Goal: Information Seeking & Learning: Check status

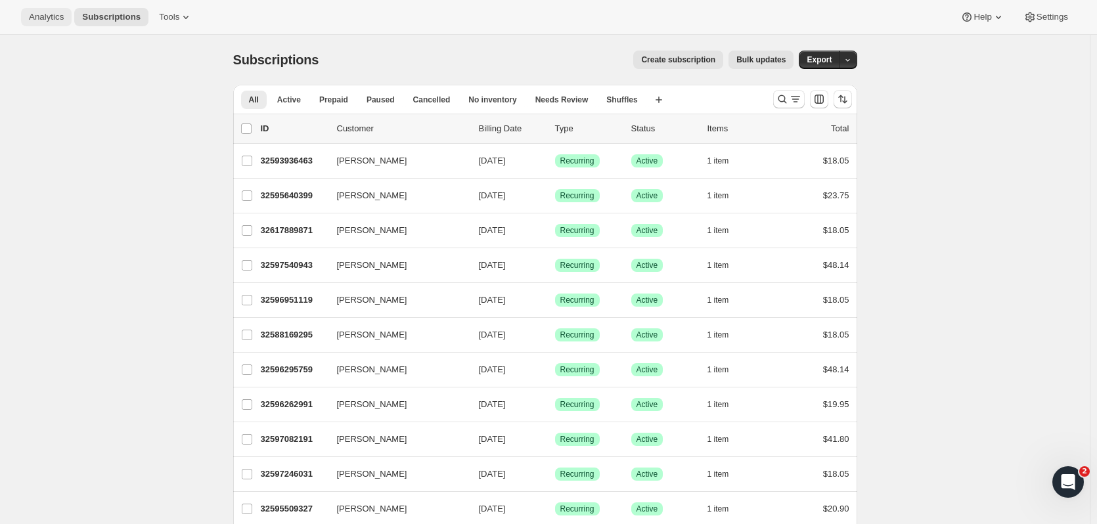
click at [55, 12] on span "Analytics" at bounding box center [46, 17] width 35 height 11
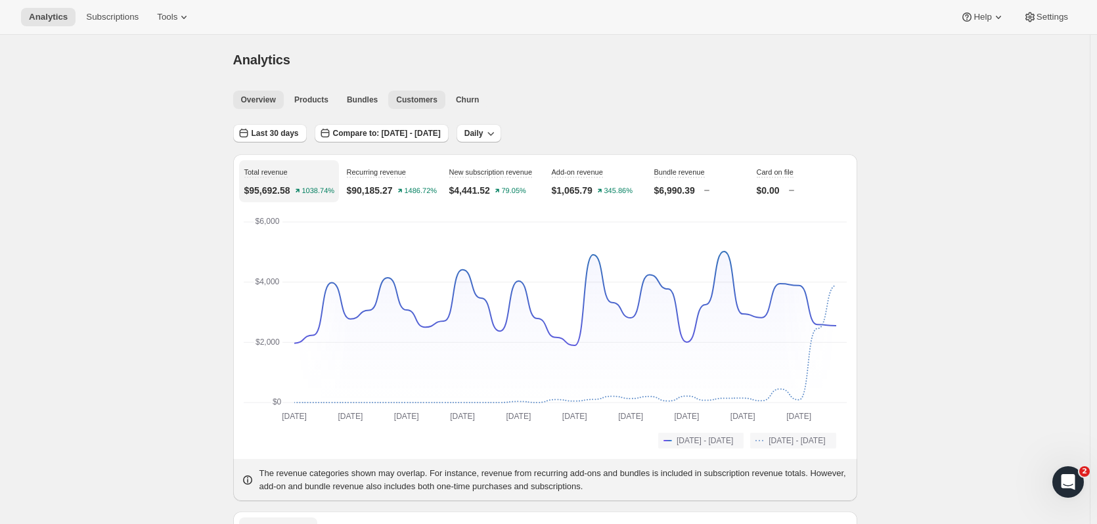
click at [416, 97] on span "Customers" at bounding box center [416, 100] width 41 height 11
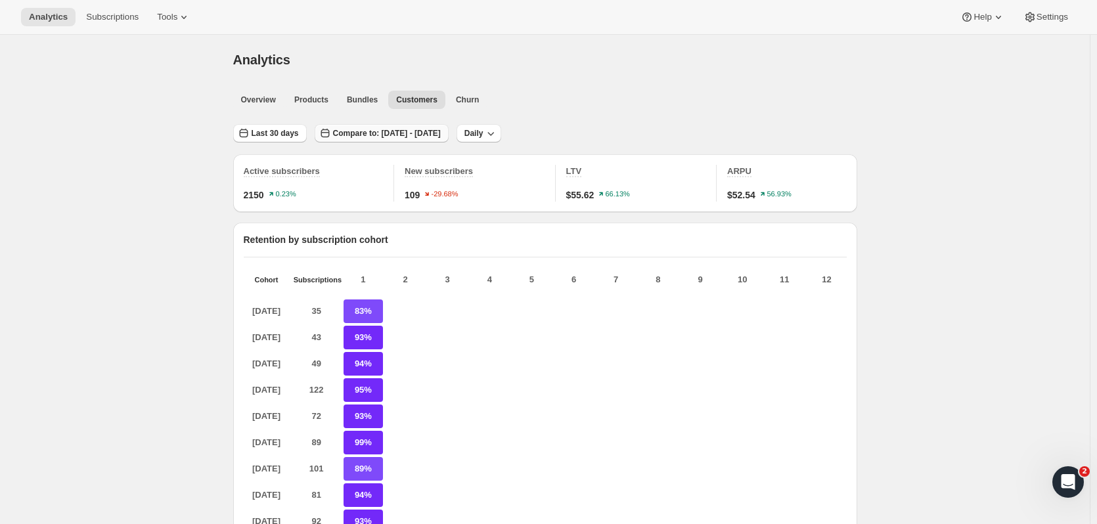
click at [365, 132] on span "Compare to: [DATE] - [DATE]" at bounding box center [387, 133] width 108 height 11
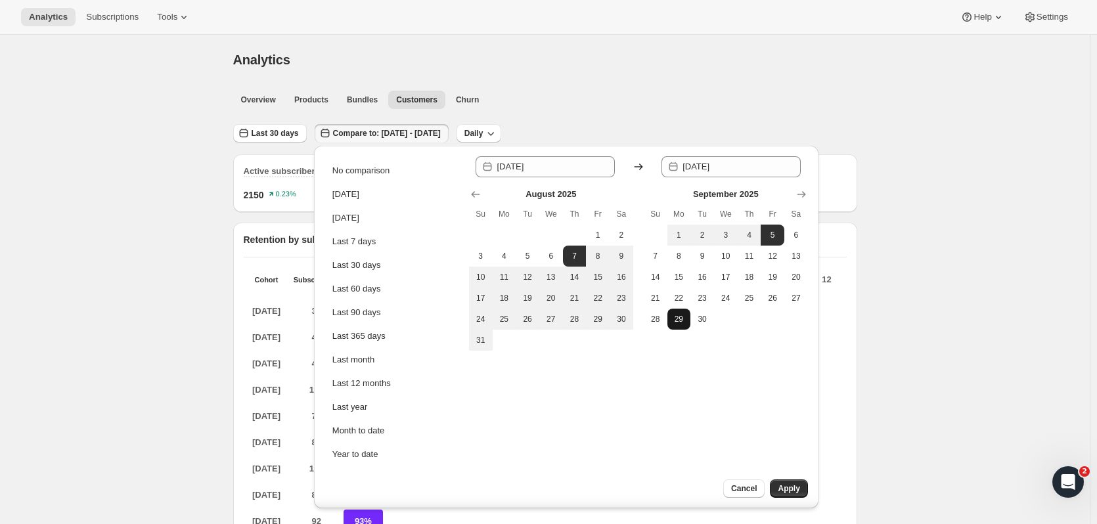
click at [683, 317] on span "29" at bounding box center [679, 319] width 13 height 11
type input "[DATE]"
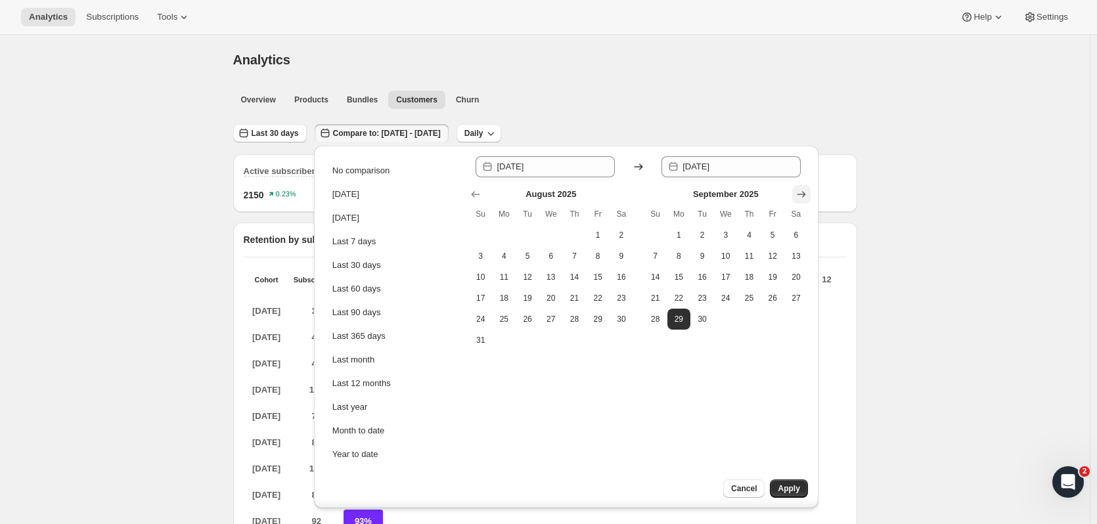
click at [797, 190] on icon "Show next month, October 2025" at bounding box center [801, 194] width 13 height 13
click at [661, 254] on span "5" at bounding box center [655, 256] width 13 height 11
type input "[DATE]"
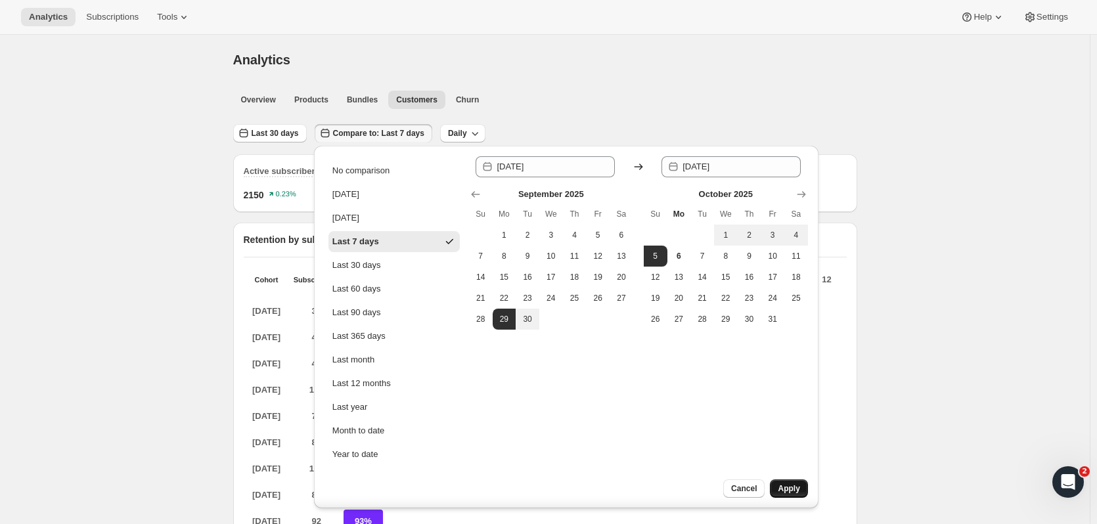
click at [788, 488] on span "Apply" at bounding box center [789, 488] width 22 height 11
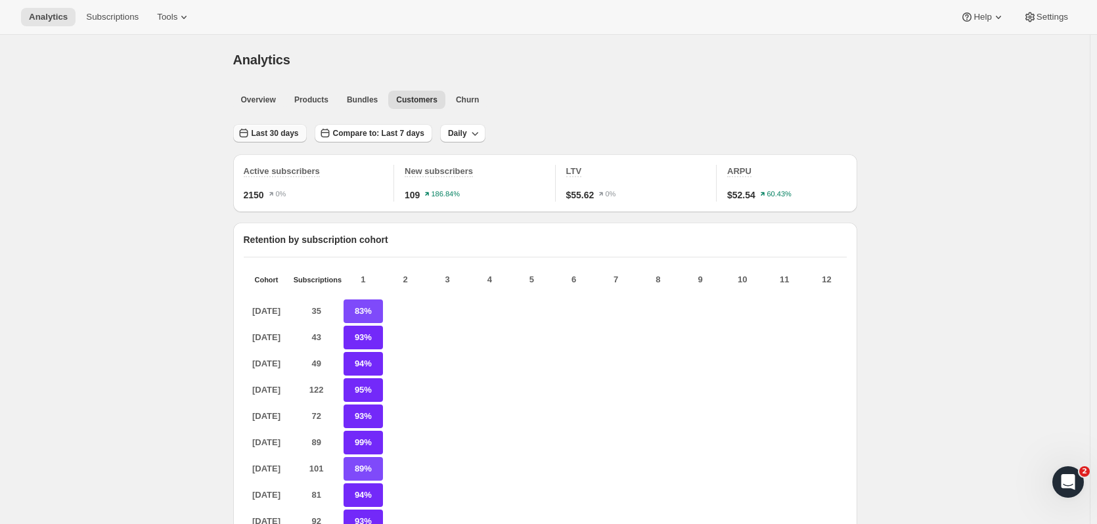
click at [272, 134] on span "Last 30 days" at bounding box center [275, 133] width 47 height 11
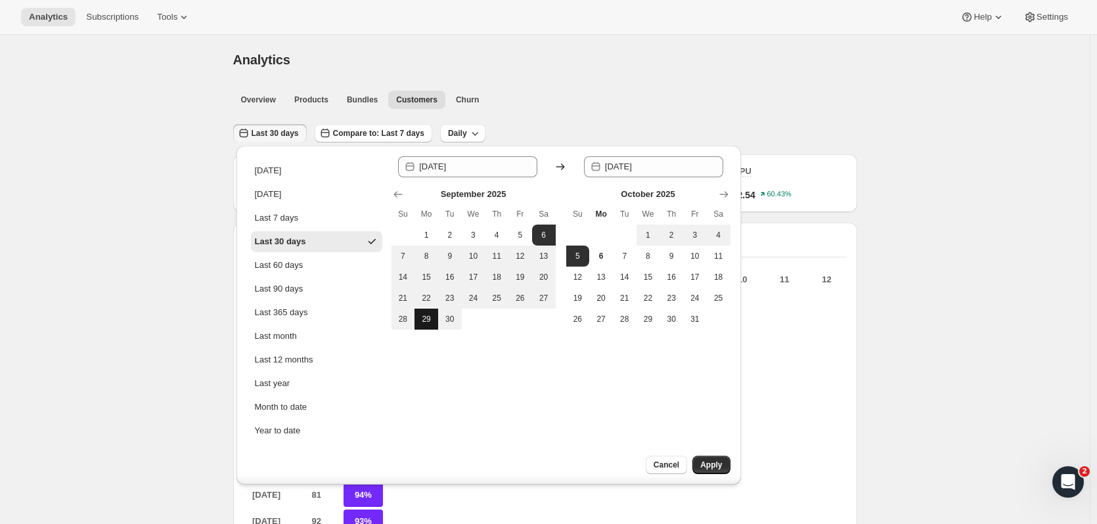
click at [432, 324] on button "29" at bounding box center [426, 319] width 24 height 21
type input "[DATE]"
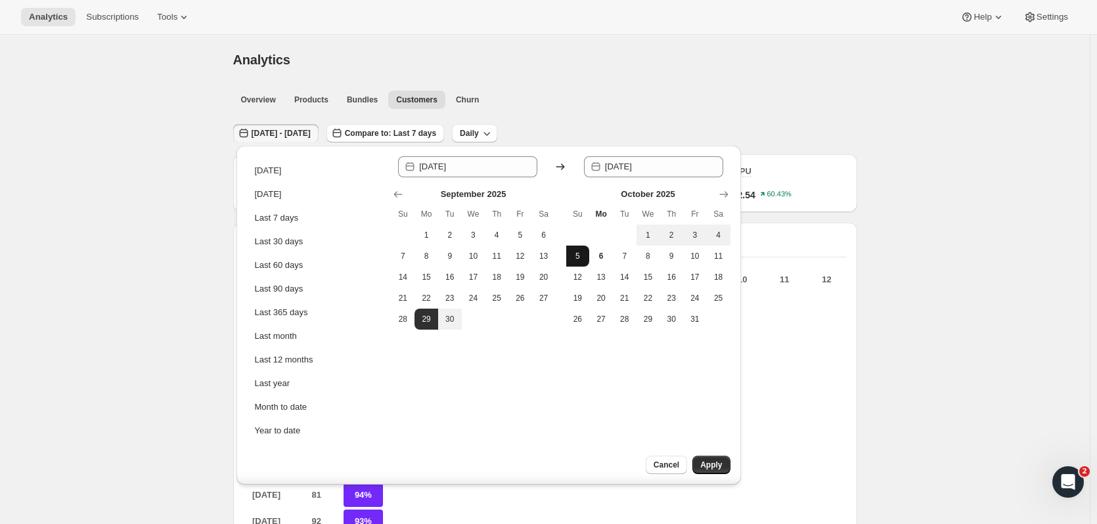
click at [576, 260] on span "5" at bounding box center [577, 256] width 13 height 11
type input "[DATE]"
click at [727, 466] on button "Apply" at bounding box center [710, 465] width 37 height 18
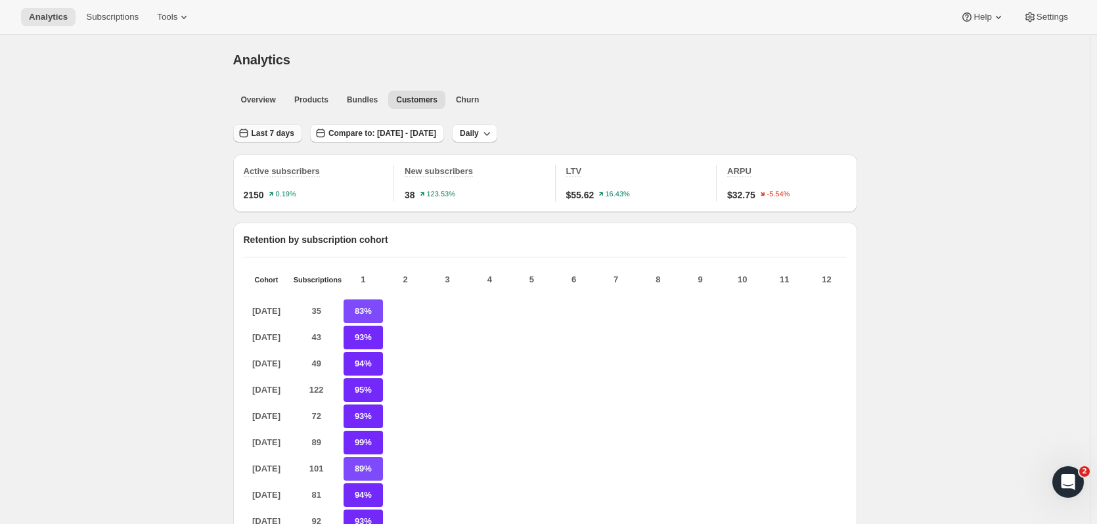
click at [274, 137] on span "Last 7 days" at bounding box center [273, 133] width 43 height 11
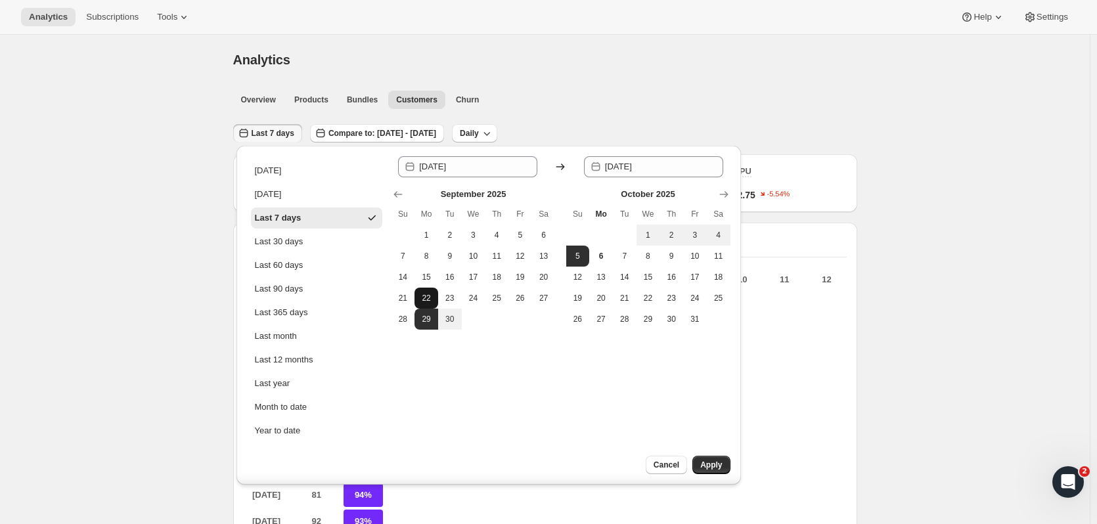
click at [427, 302] on span "22" at bounding box center [426, 298] width 13 height 11
type input "[DATE]"
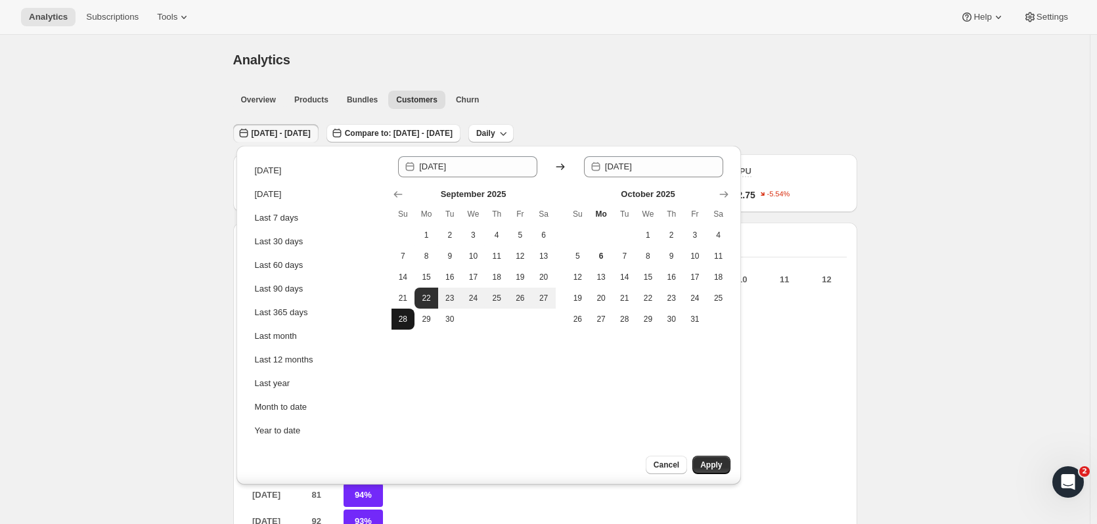
click at [407, 316] on span "28" at bounding box center [403, 319] width 13 height 11
type input "[DATE]"
click at [703, 466] on span "Apply" at bounding box center [711, 465] width 22 height 11
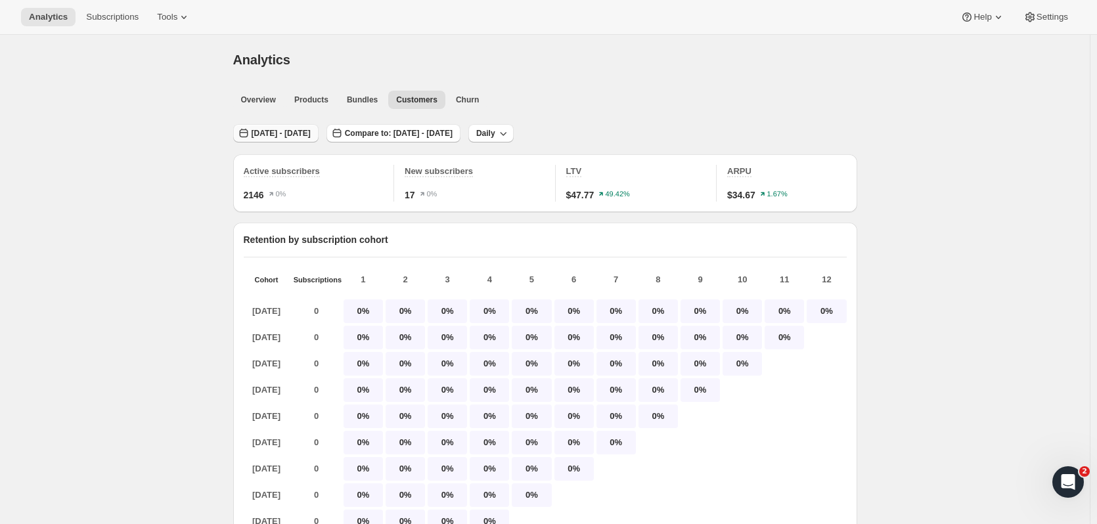
click at [311, 129] on span "[DATE] - [DATE]" at bounding box center [281, 133] width 59 height 11
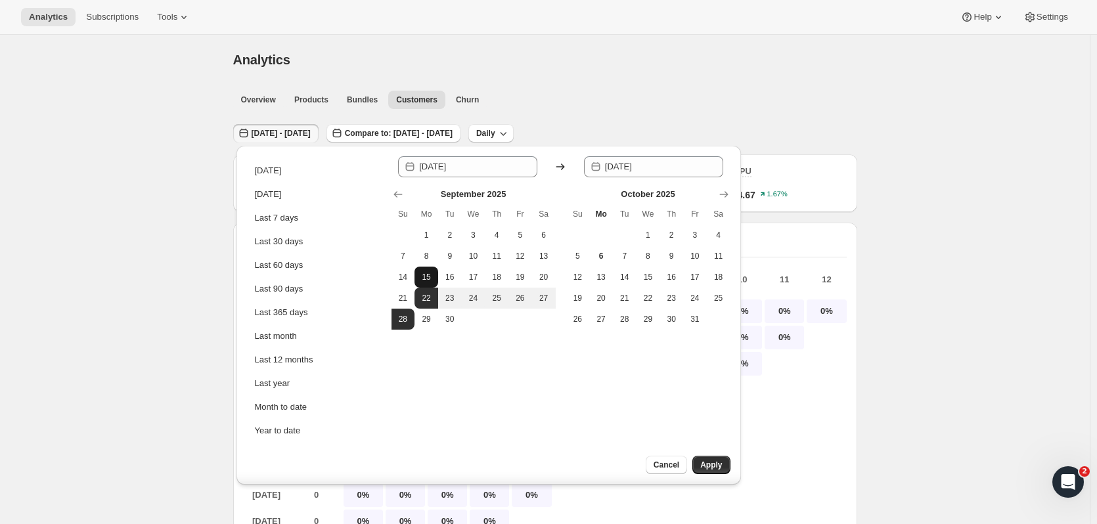
click at [431, 277] on span "15" at bounding box center [426, 277] width 13 height 11
type input "[DATE]"
click at [404, 299] on span "21" at bounding box center [403, 298] width 13 height 11
type input "[DATE]"
click at [721, 464] on span "Apply" at bounding box center [711, 465] width 22 height 11
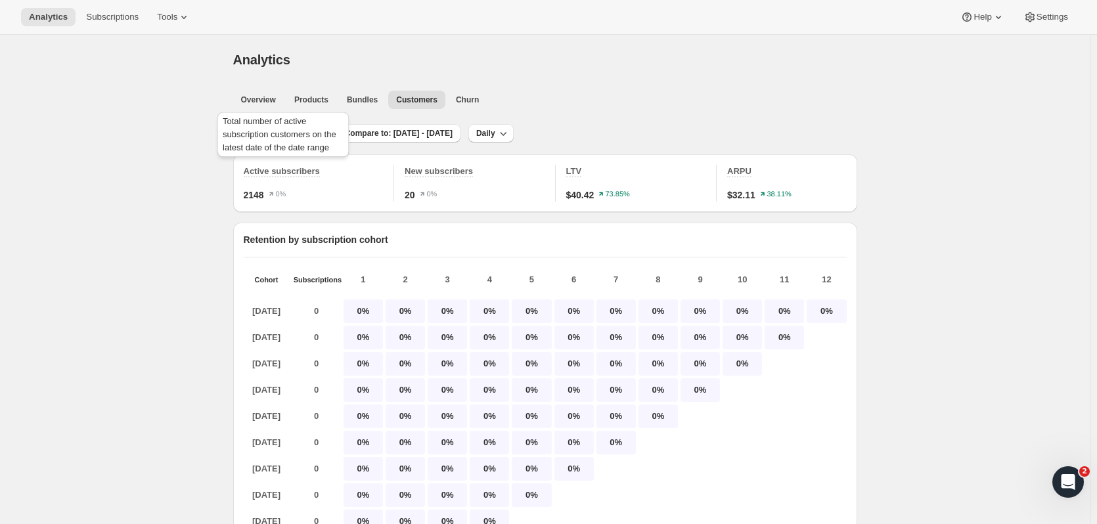
click at [298, 136] on div "Total number of active subscription customers on the latest date of the date ra…" at bounding box center [283, 137] width 137 height 55
click at [311, 129] on span "[DATE] - [DATE]" at bounding box center [281, 133] width 59 height 11
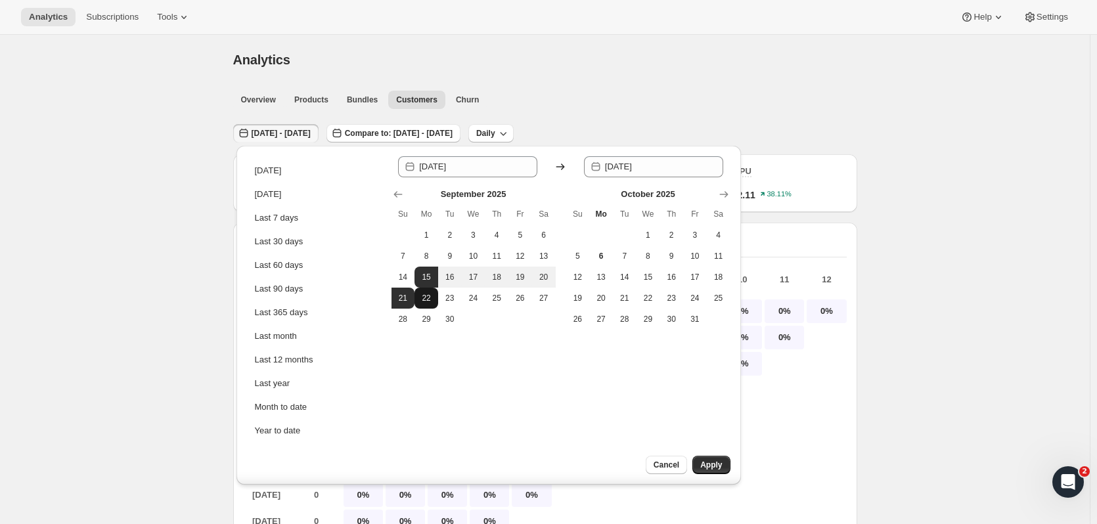
drag, startPoint x: 423, startPoint y: 294, endPoint x: 417, endPoint y: 301, distance: 9.3
click at [422, 294] on span "22" at bounding box center [426, 298] width 13 height 11
type input "[DATE]"
click at [403, 321] on span "28" at bounding box center [403, 319] width 13 height 11
type input "[DATE]"
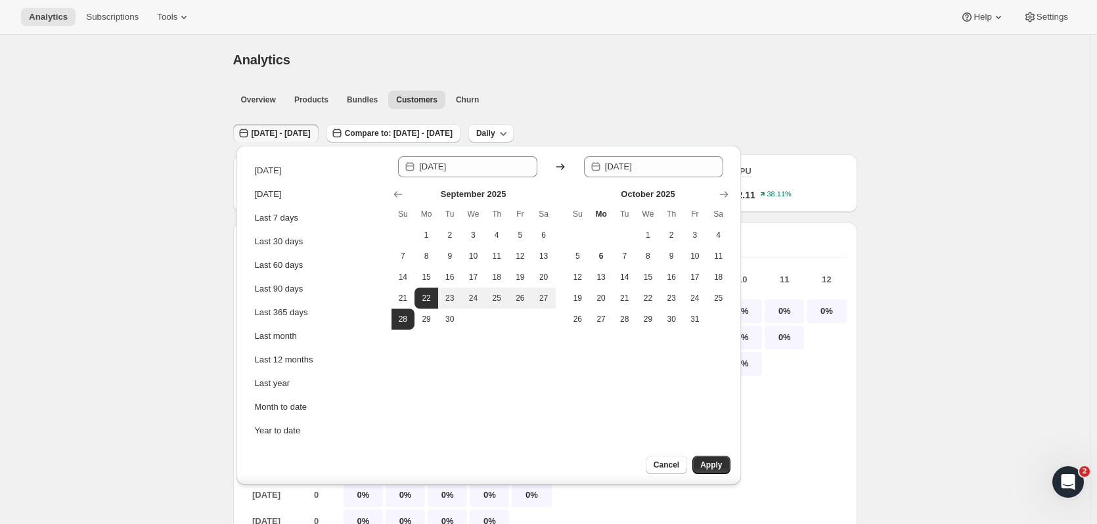
click at [718, 468] on span "Apply" at bounding box center [711, 465] width 22 height 11
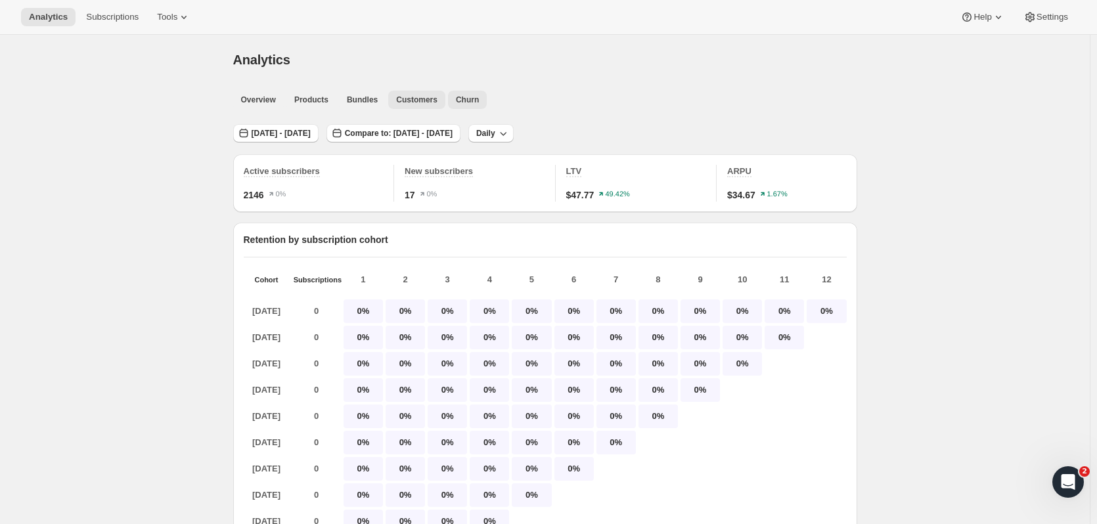
click at [462, 99] on span "Churn" at bounding box center [467, 100] width 23 height 11
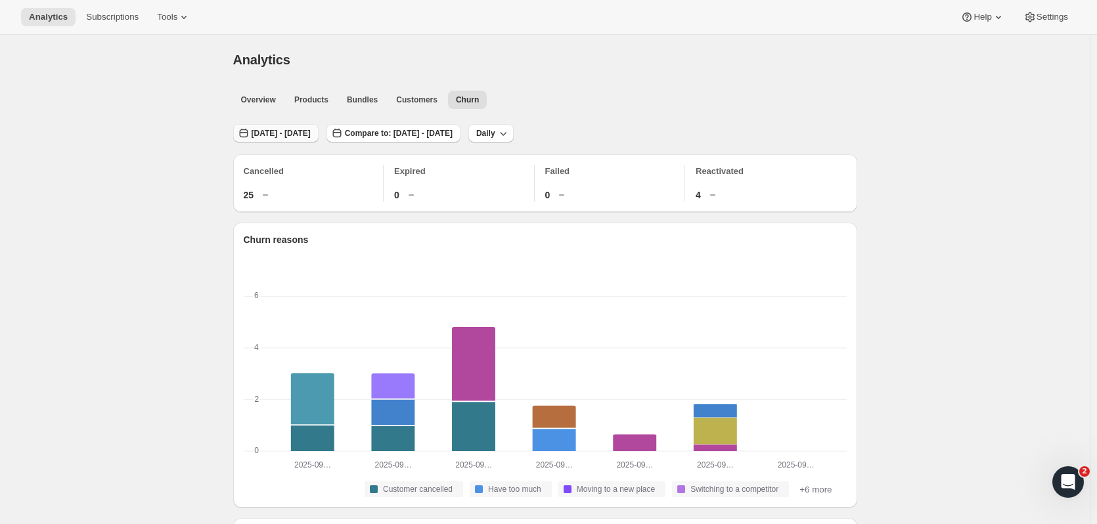
click at [309, 138] on span "[DATE] - [DATE]" at bounding box center [281, 133] width 59 height 11
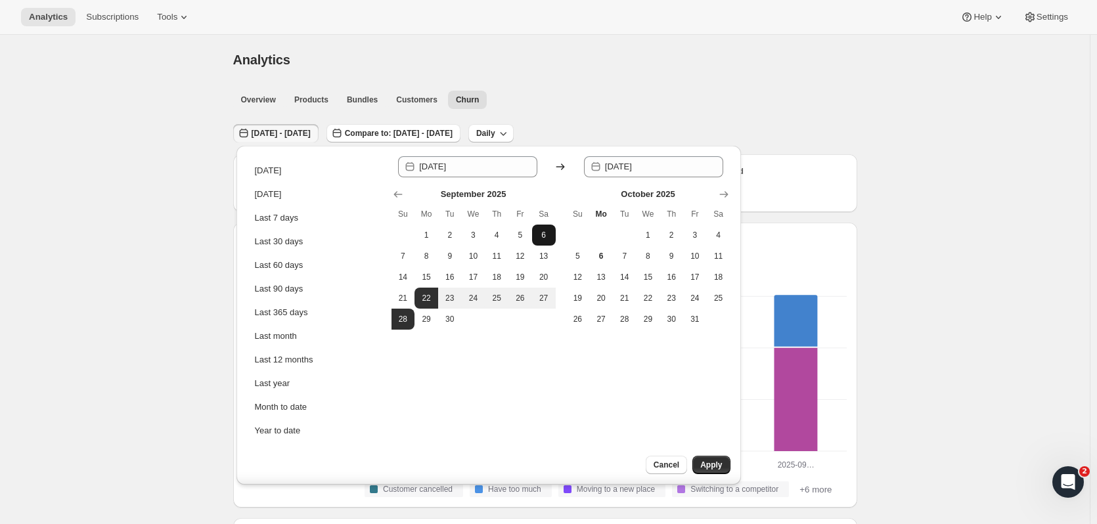
click at [543, 239] on span "6" at bounding box center [543, 235] width 13 height 11
type input "[DATE]"
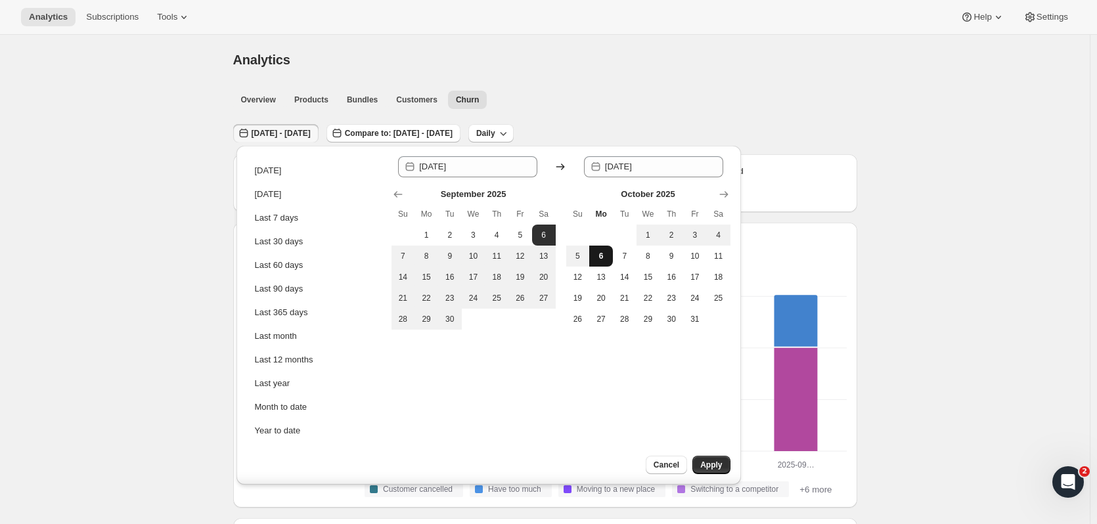
click at [601, 255] on span "6" at bounding box center [600, 256] width 13 height 11
type input "[DATE]"
click at [584, 249] on button "5" at bounding box center [578, 256] width 24 height 21
type input "[DATE]"
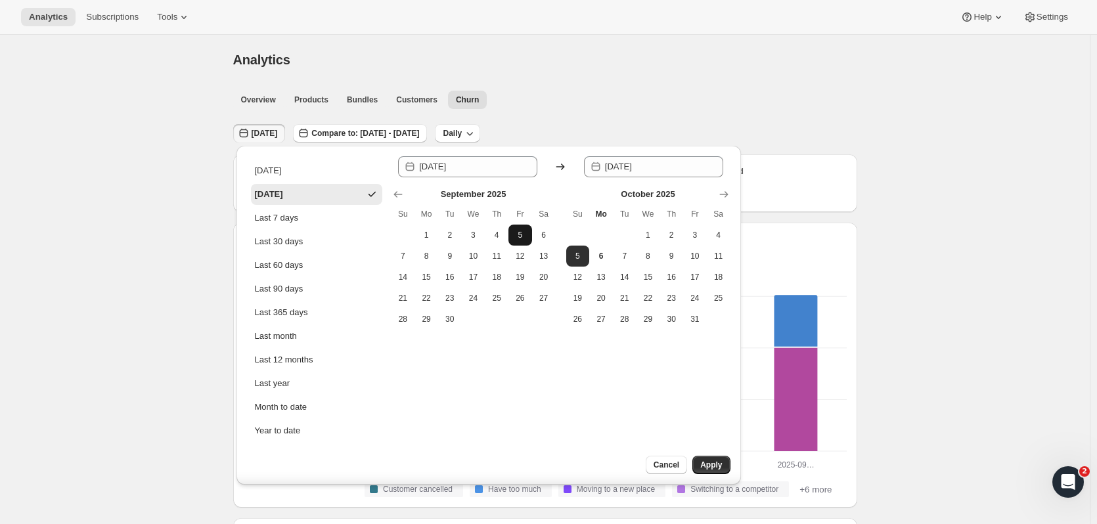
click at [524, 235] on span "5" at bounding box center [520, 235] width 13 height 11
type input "[DATE]"
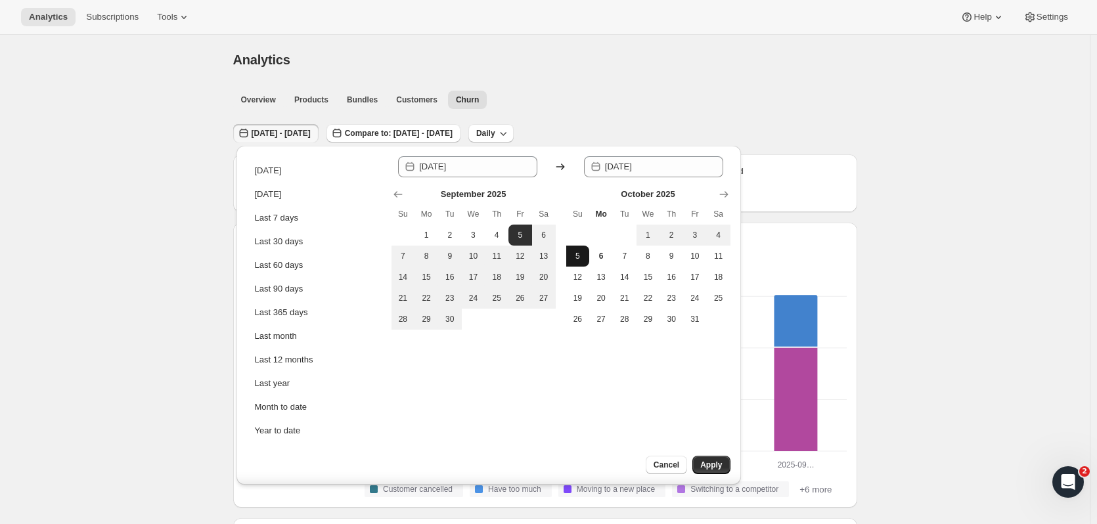
click at [572, 257] on span "5" at bounding box center [577, 256] width 13 height 11
type input "[DATE]"
click at [712, 463] on span "Apply" at bounding box center [711, 465] width 22 height 11
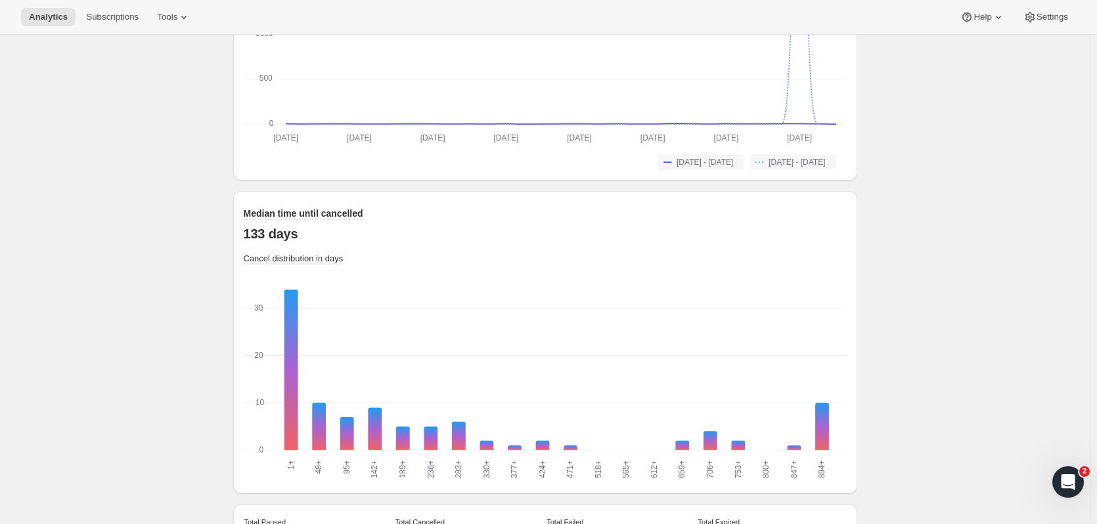
scroll to position [1180, 0]
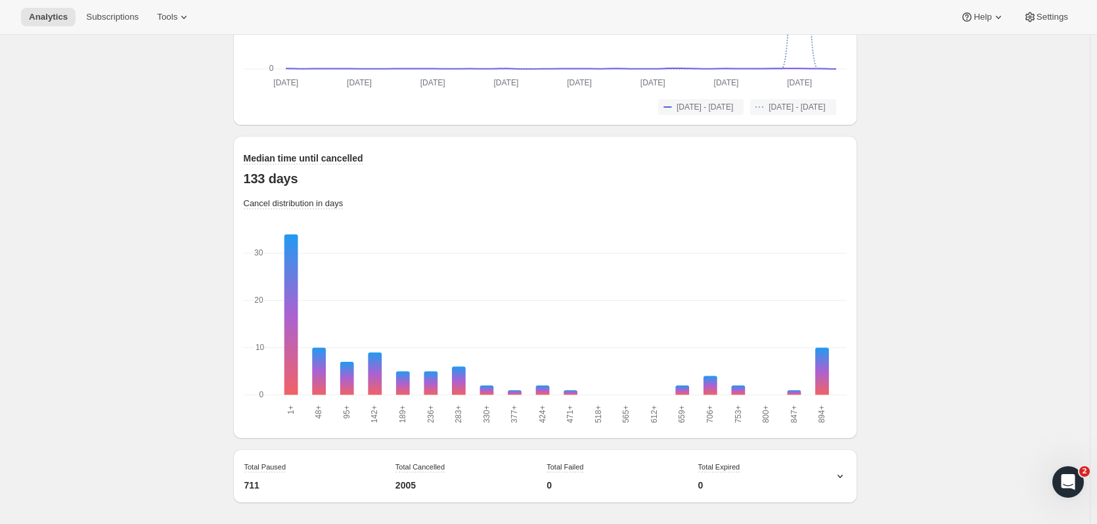
click at [846, 474] on icon at bounding box center [840, 476] width 13 height 13
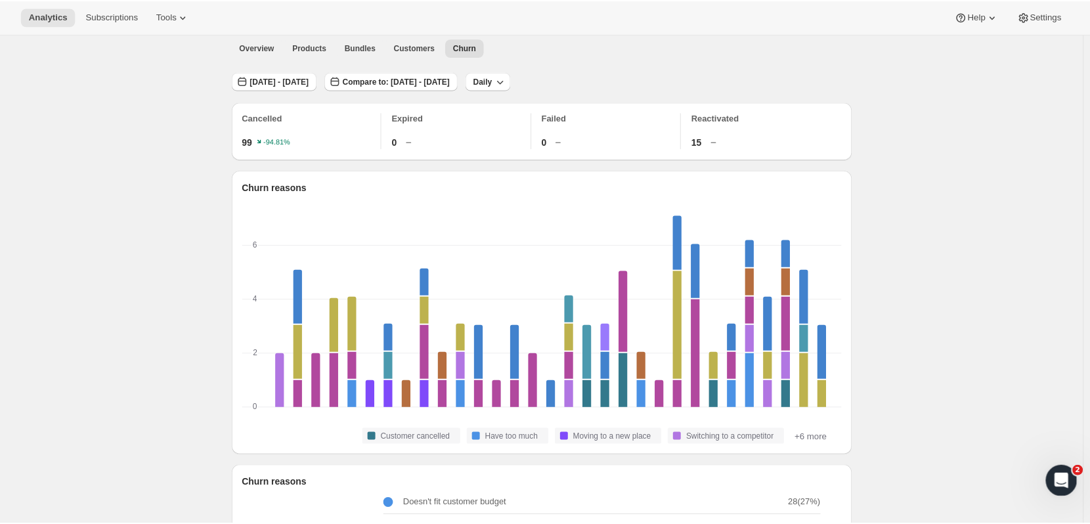
scroll to position [0, 0]
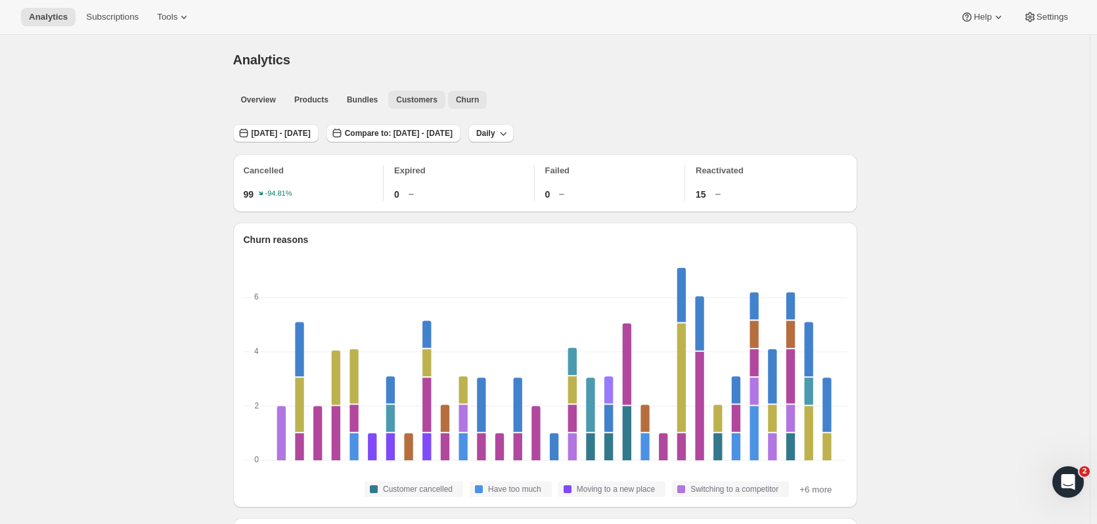
click at [404, 96] on span "Customers" at bounding box center [416, 100] width 41 height 11
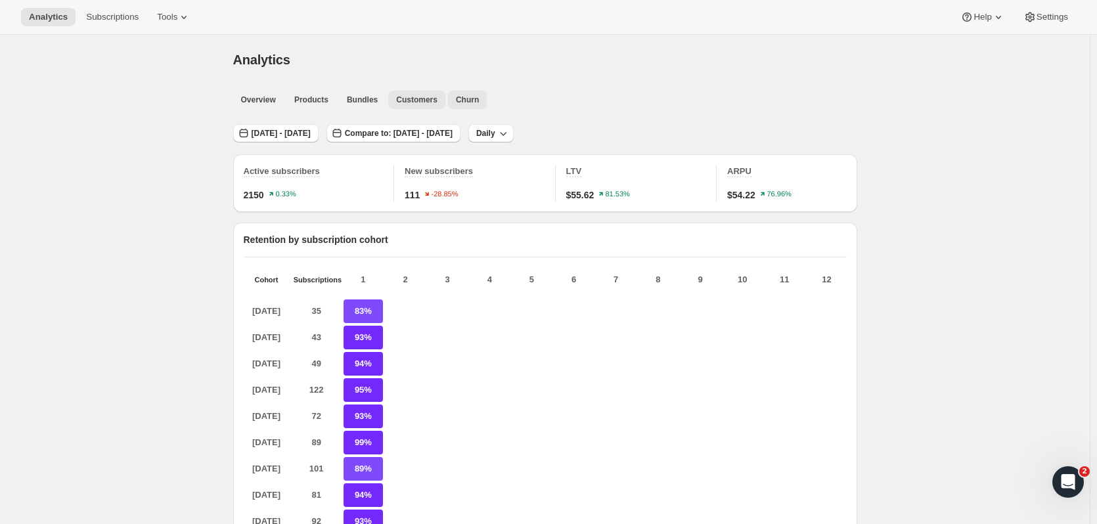
click at [457, 104] on span "Churn" at bounding box center [467, 100] width 23 height 11
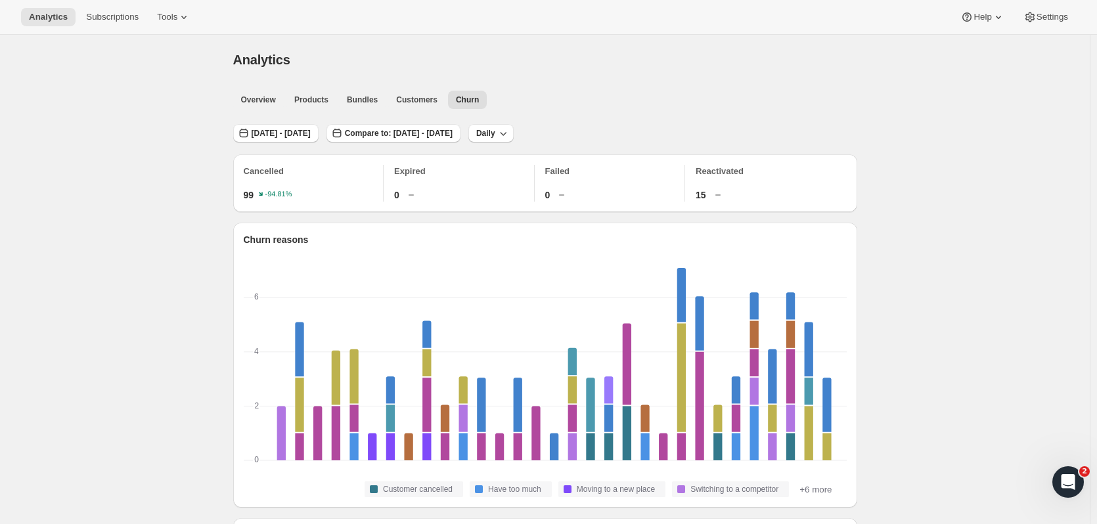
drag, startPoint x: 794, startPoint y: 118, endPoint x: 786, endPoint y: 115, distance: 8.9
drag, startPoint x: 786, startPoint y: 115, endPoint x: 723, endPoint y: 74, distance: 74.9
click at [743, 93] on ul "Overview Products Bundles Customers Churn More views" at bounding box center [541, 99] width 621 height 18
click at [424, 91] on button "Customers" at bounding box center [416, 100] width 57 height 18
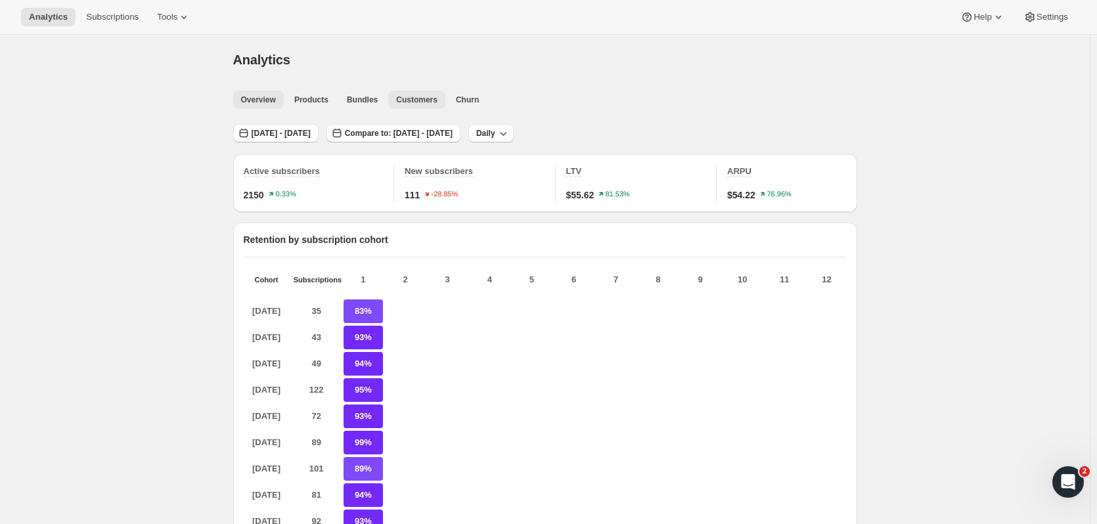
click at [265, 106] on button "Overview" at bounding box center [258, 100] width 51 height 18
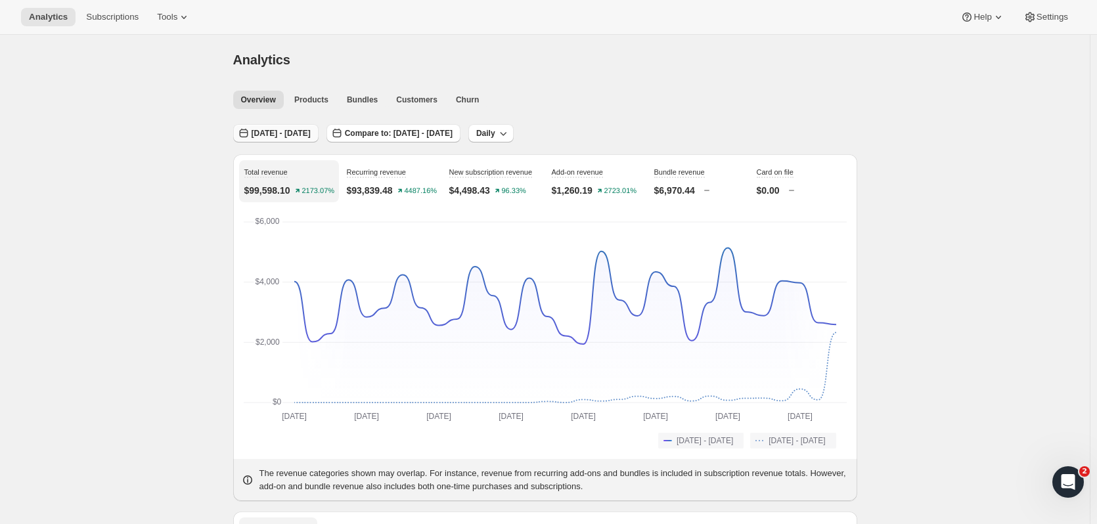
click at [284, 128] on button "[DATE] - [DATE]" at bounding box center [275, 133] width 85 height 18
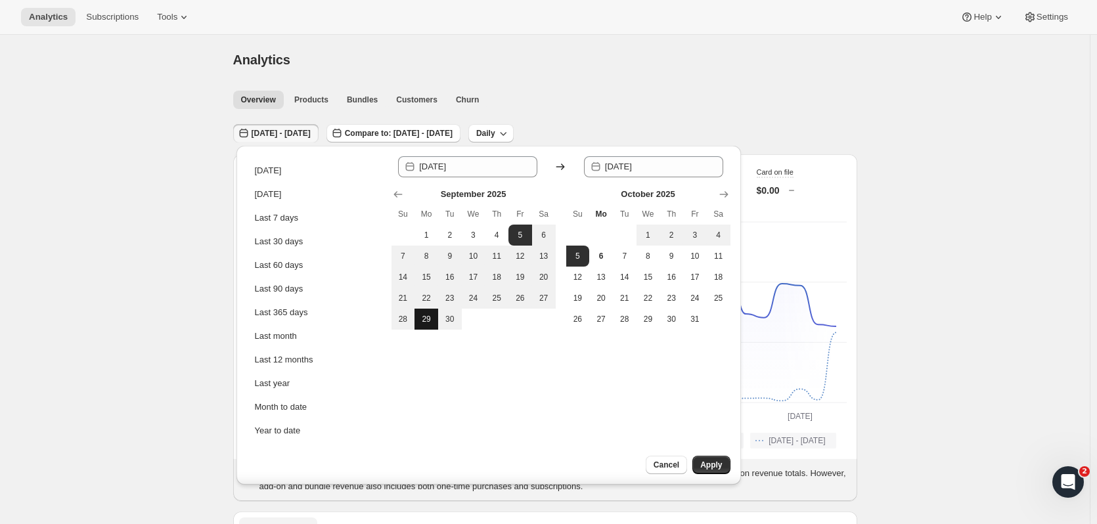
click at [424, 322] on span "29" at bounding box center [426, 319] width 13 height 11
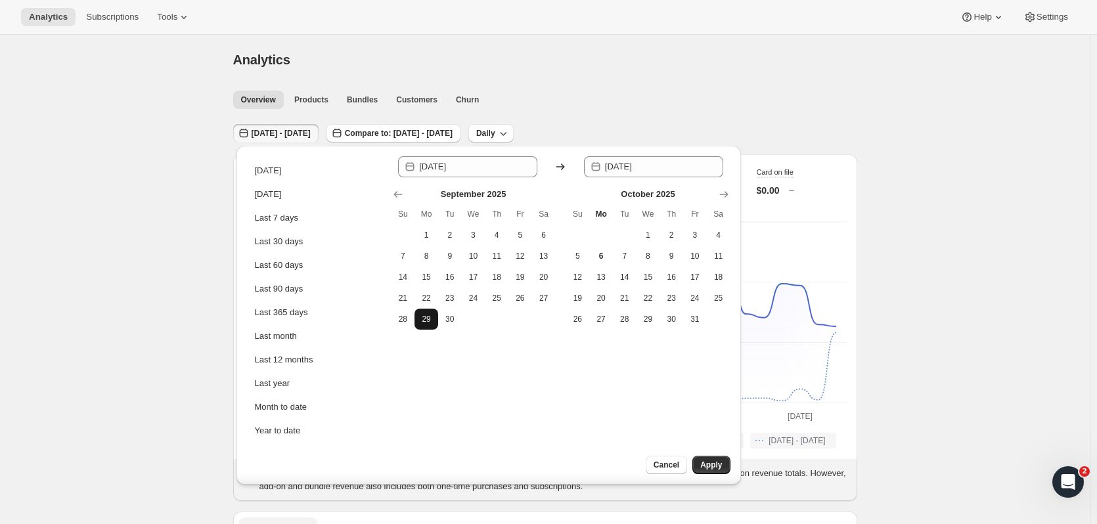
type input "[DATE]"
click at [577, 254] on span "5" at bounding box center [577, 256] width 13 height 11
type input "[DATE]"
click at [720, 464] on span "Apply" at bounding box center [711, 465] width 22 height 11
